Goal: Task Accomplishment & Management: Manage account settings

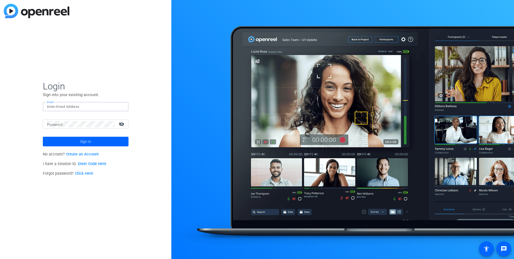
click at [59, 109] on input "Email" at bounding box center [85, 107] width 77 height 6
click at [43, 137] on button "Sign in" at bounding box center [86, 142] width 86 height 10
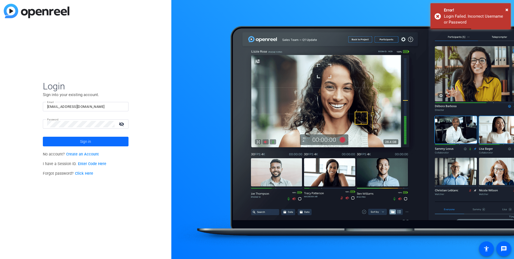
click at [81, 144] on span "Sign in" at bounding box center [85, 141] width 11 height 13
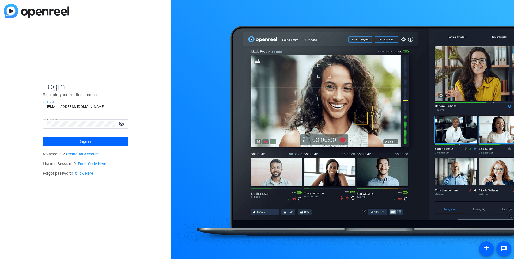
click at [83, 104] on input "[EMAIL_ADDRESS][DOMAIN_NAME]" at bounding box center [85, 107] width 77 height 6
click at [95, 143] on span at bounding box center [86, 141] width 86 height 13
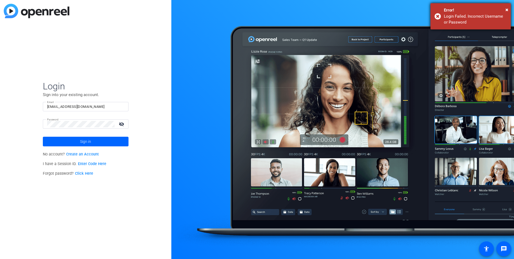
click at [508, 8] on div "× Error! Login Failed. Incorrect Username or Password" at bounding box center [470, 16] width 80 height 26
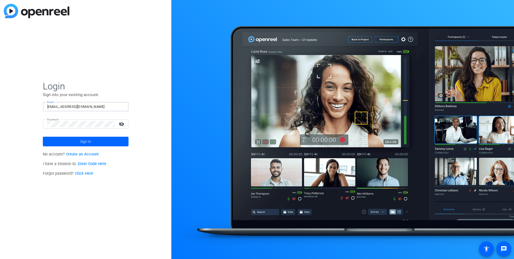
click at [90, 107] on input "[EMAIL_ADDRESS][DOMAIN_NAME]" at bounding box center [85, 107] width 77 height 6
type input "[EMAIL_ADDRESS][DOMAIN_NAME]"
click at [121, 124] on mat-icon "visibility_off" at bounding box center [122, 124] width 13 height 8
click at [121, 124] on mat-icon "visibility" at bounding box center [122, 124] width 13 height 8
click at [121, 124] on mat-icon "visibility_off" at bounding box center [122, 124] width 13 height 8
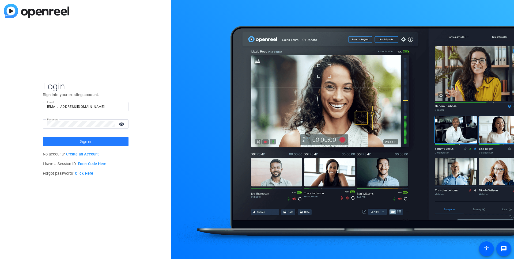
click at [63, 136] on span at bounding box center [86, 141] width 86 height 13
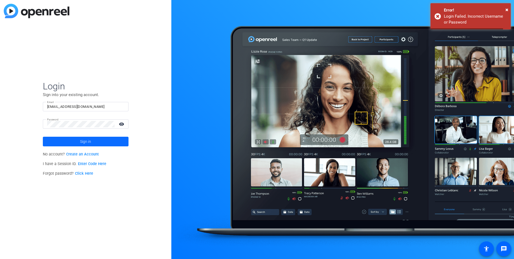
click at [61, 139] on span at bounding box center [86, 141] width 86 height 13
click at [91, 39] on div "Login Sign into your existing account. Email [EMAIL_ADDRESS][DOMAIN_NAME] Passw…" at bounding box center [85, 129] width 171 height 259
